Goal: Find specific page/section: Find specific page/section

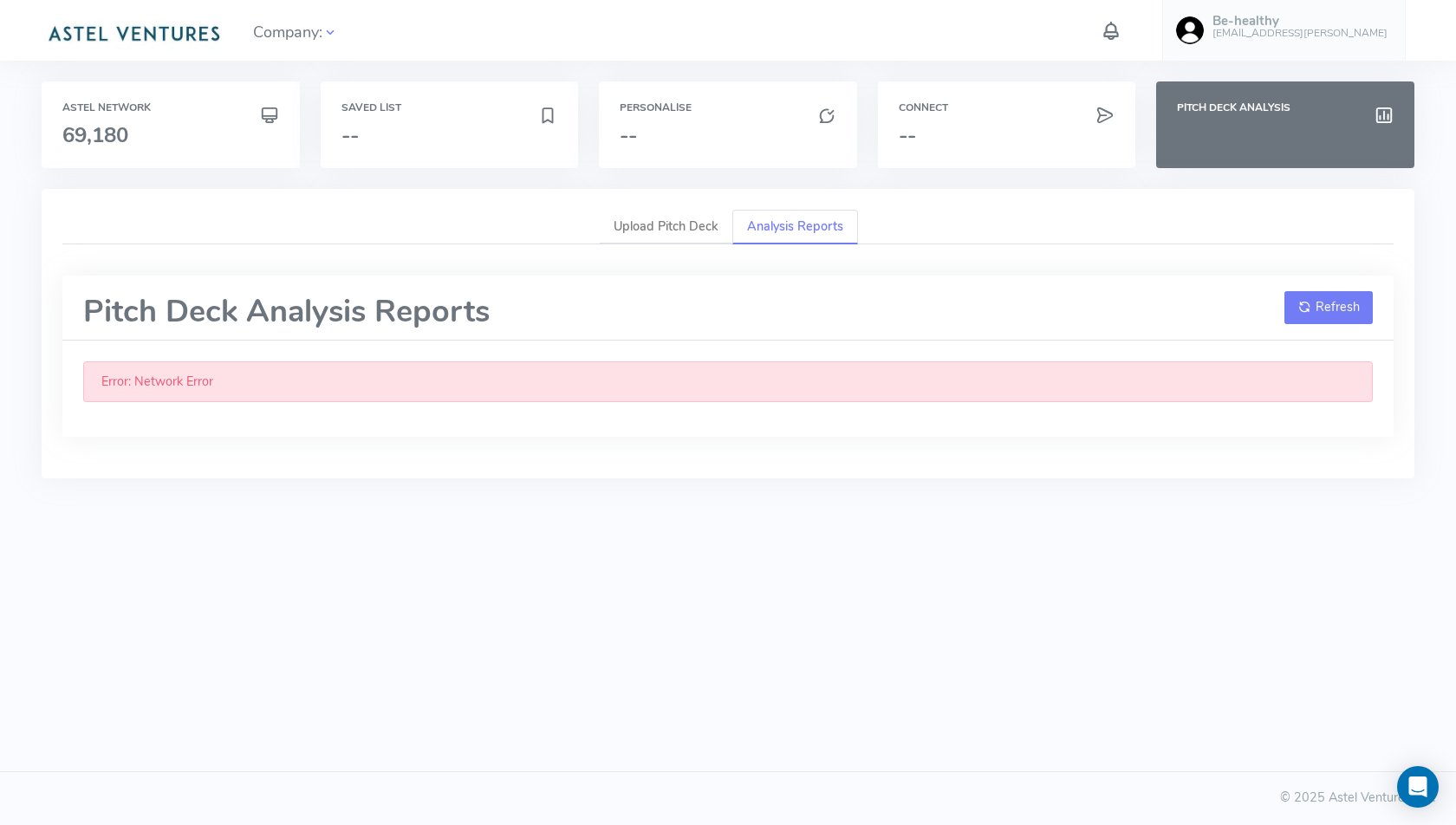
click at [1317, 299] on button "Refresh" at bounding box center [1328, 308] width 88 height 33
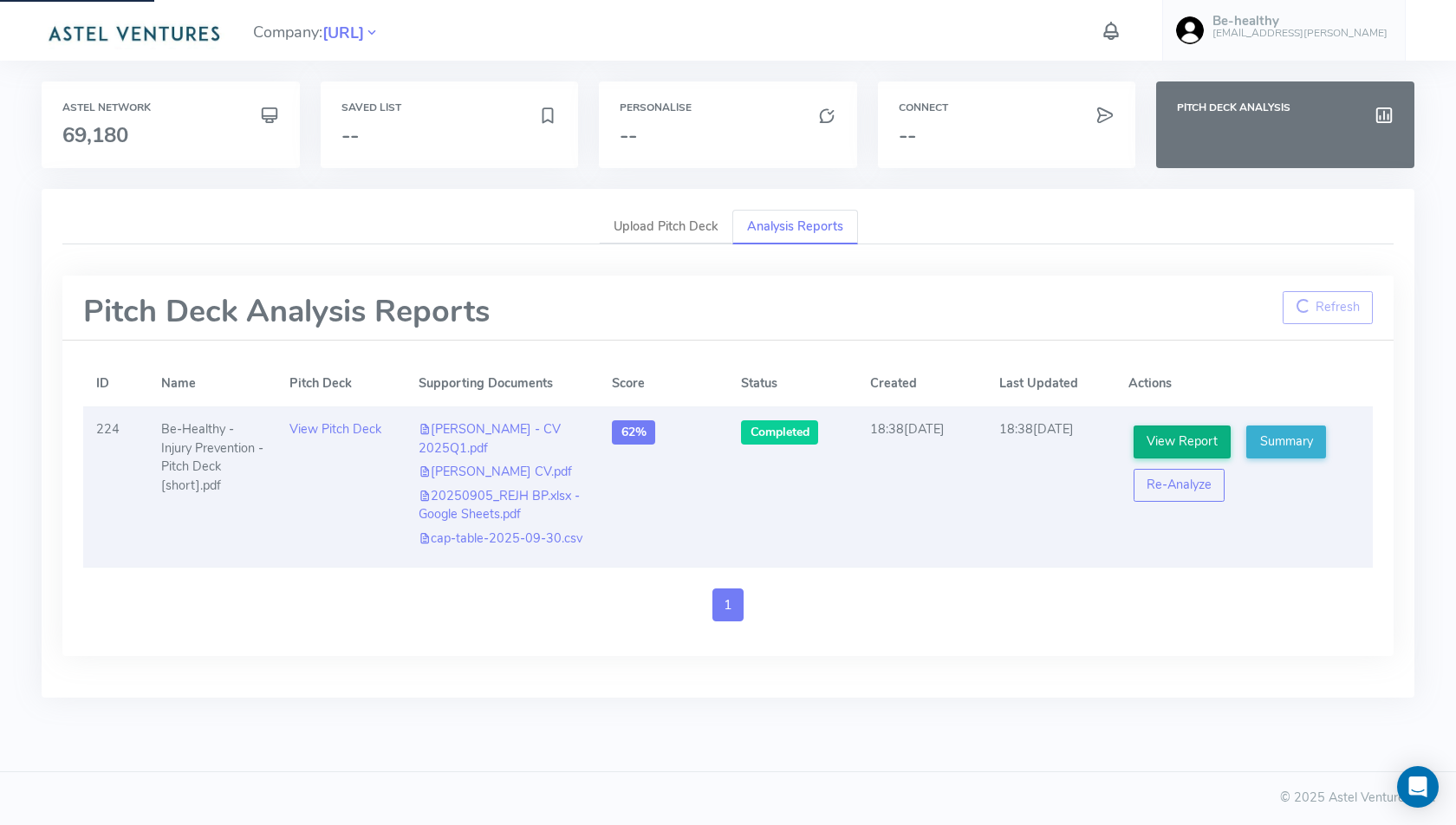
click at [1190, 439] on link "View Report" at bounding box center [1183, 442] width 98 height 33
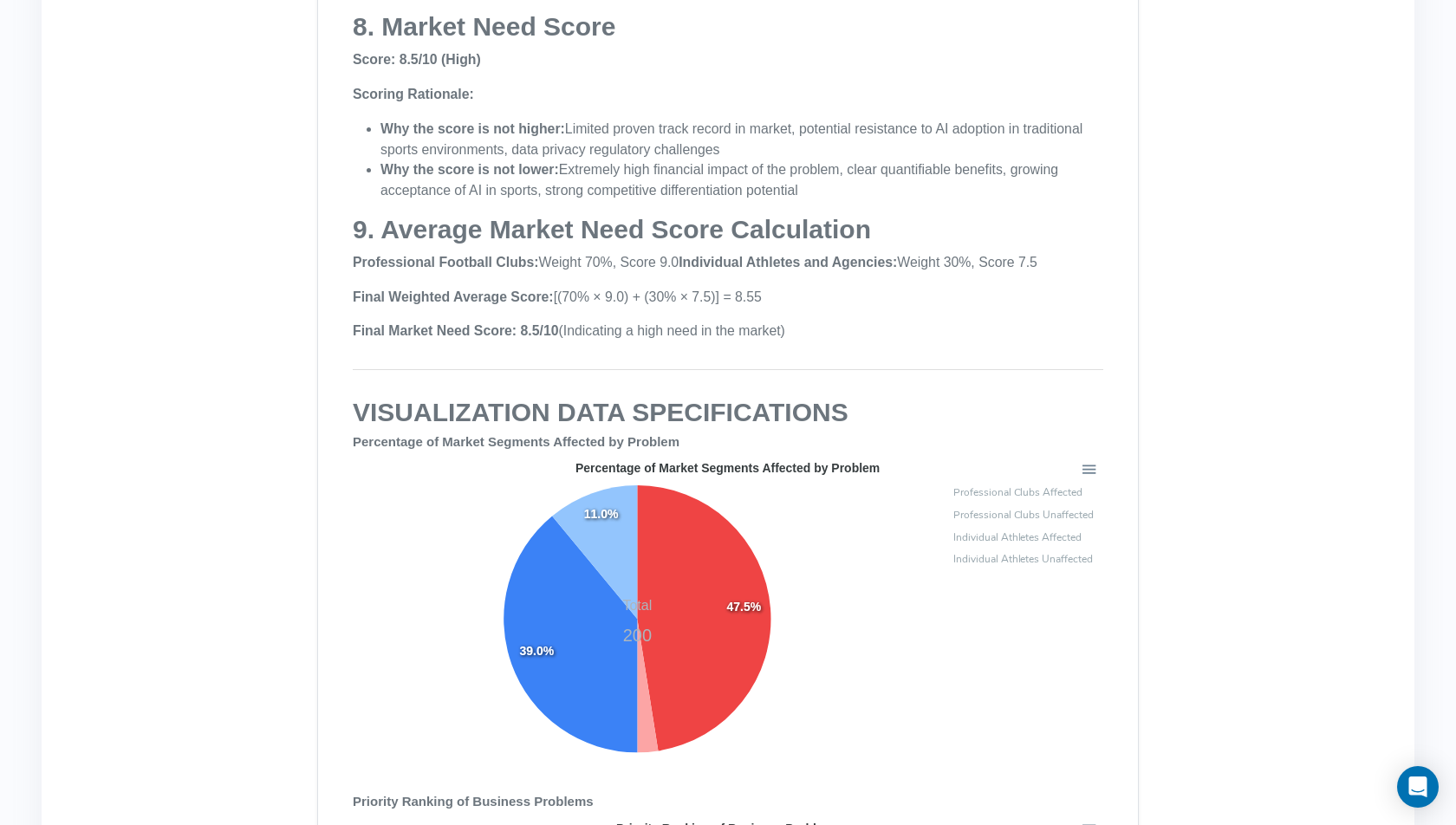
scroll to position [13210, 0]
